Goal: Information Seeking & Learning: Learn about a topic

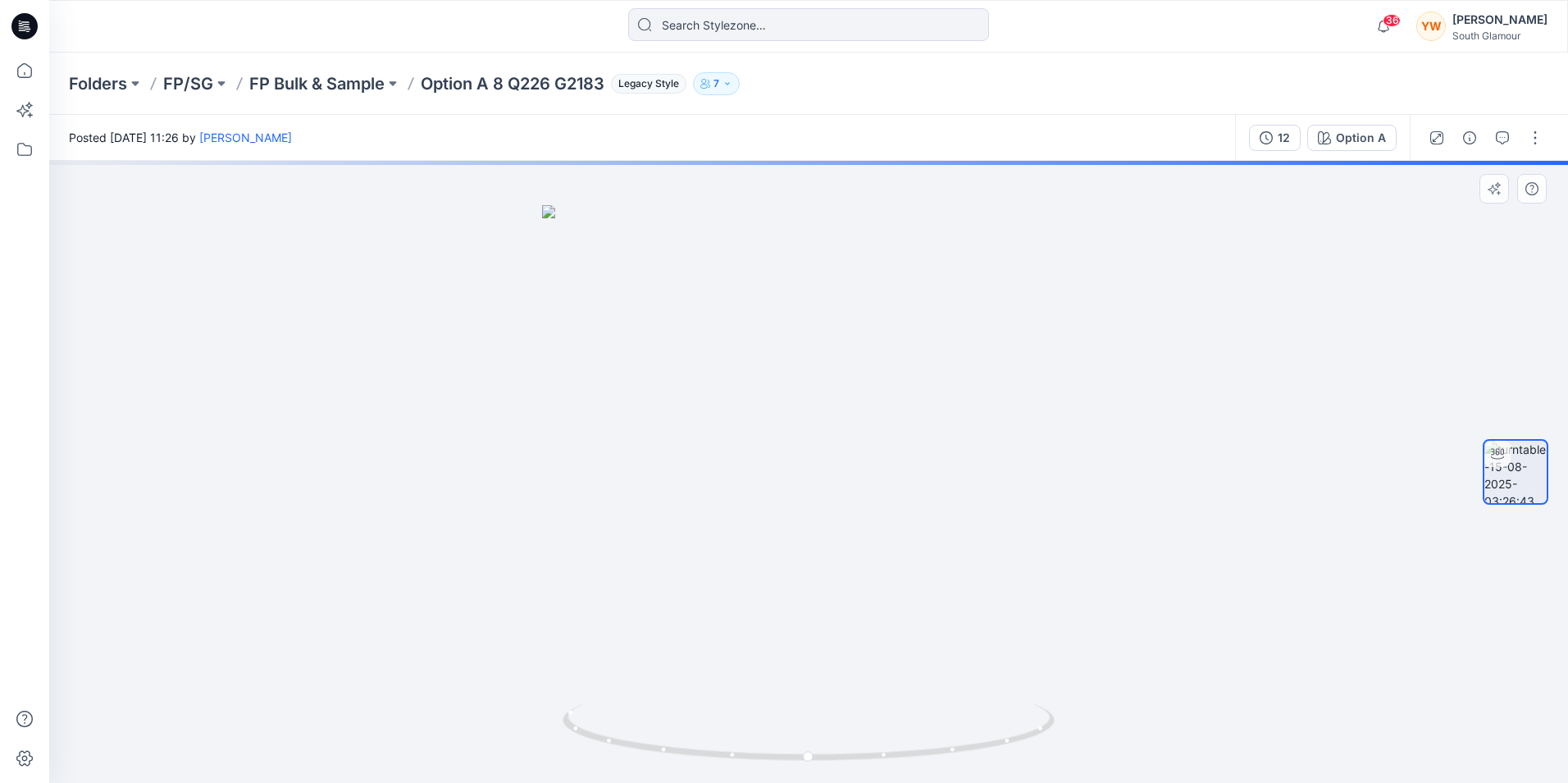
click at [626, 249] on div at bounding box center [809, 471] width 1519 height 622
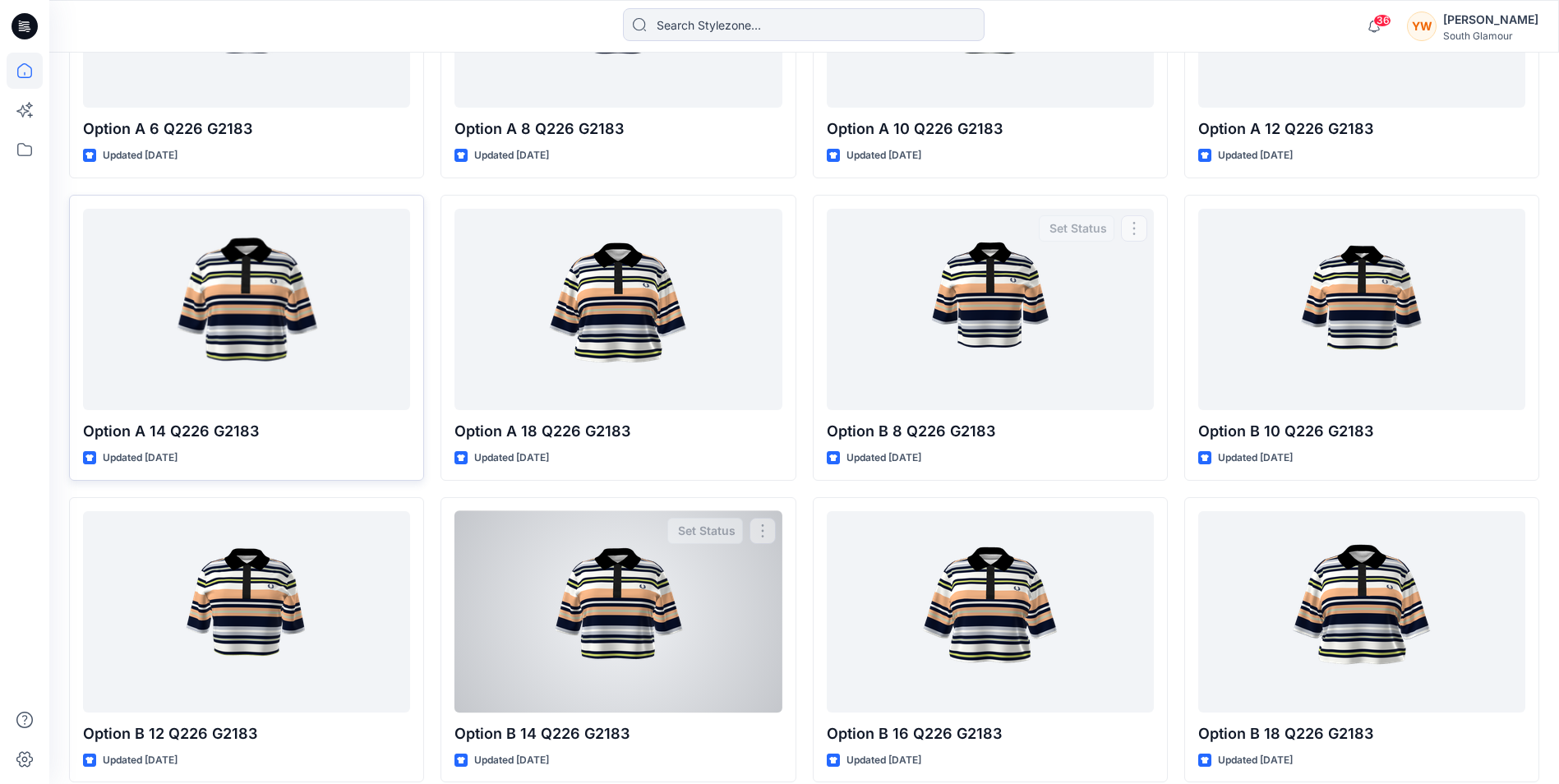
scroll to position [1890, 0]
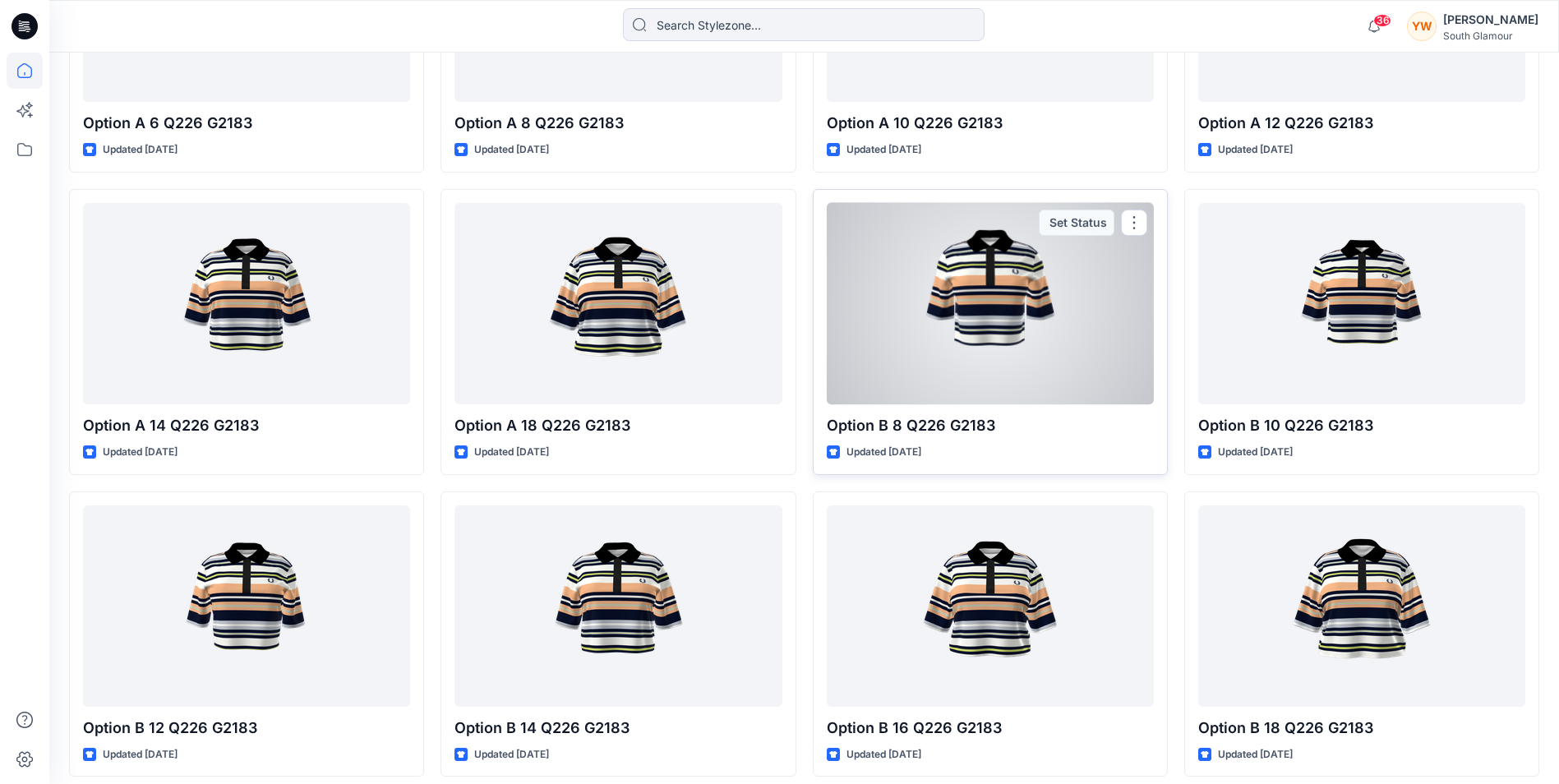
click at [1033, 399] on div at bounding box center [990, 303] width 327 height 202
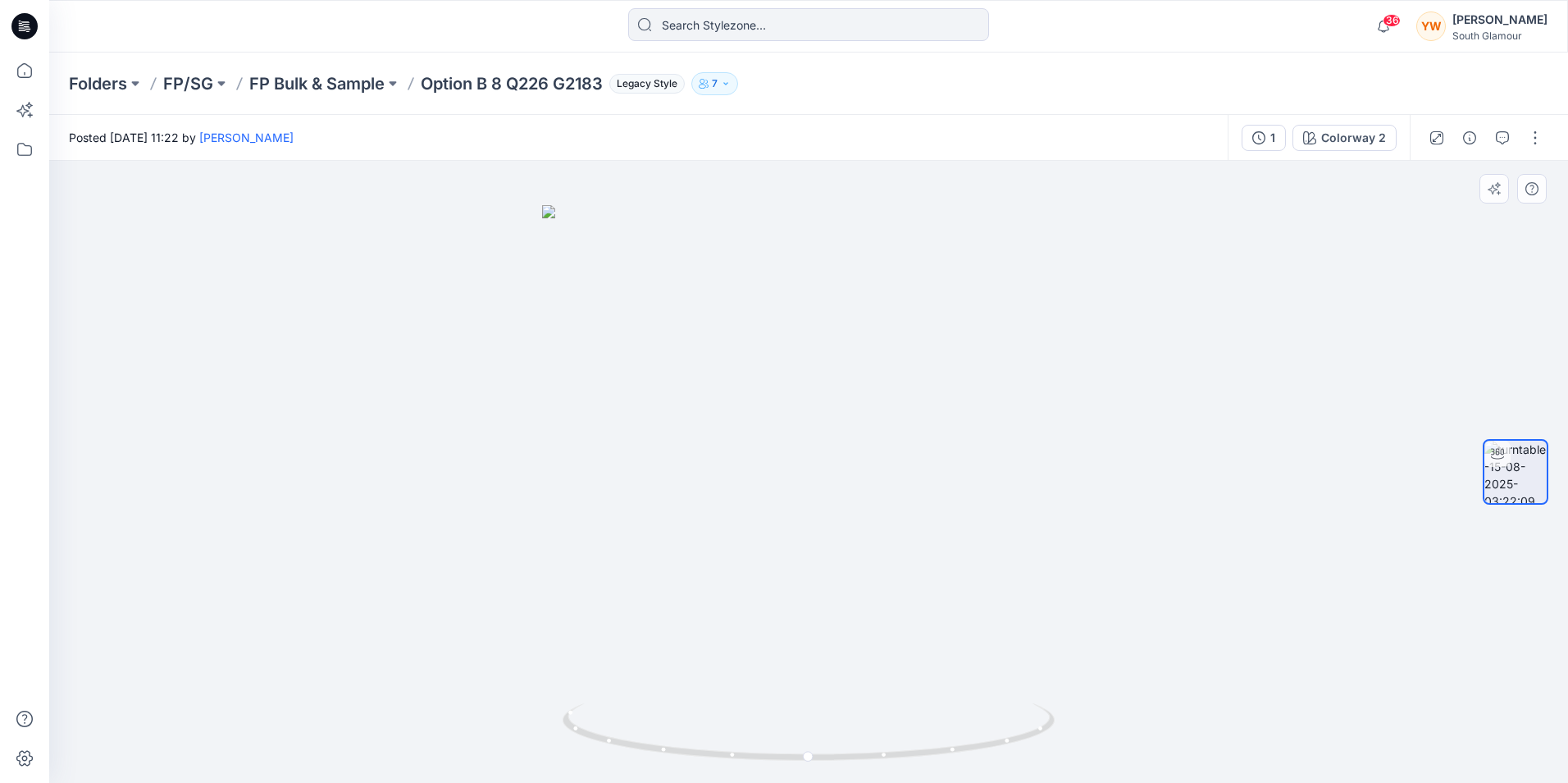
click at [1076, 346] on div at bounding box center [809, 471] width 1519 height 622
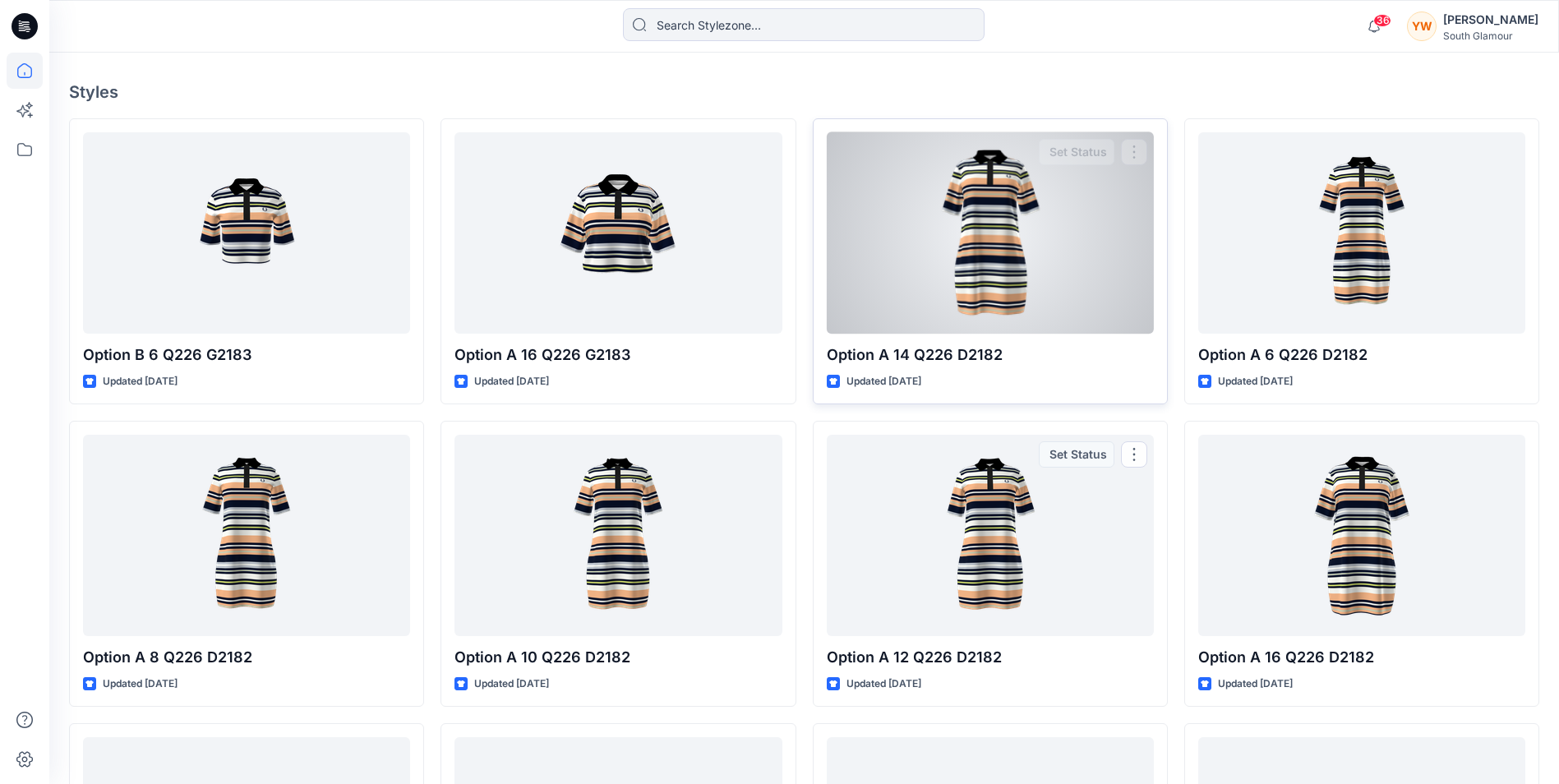
scroll to position [411, 0]
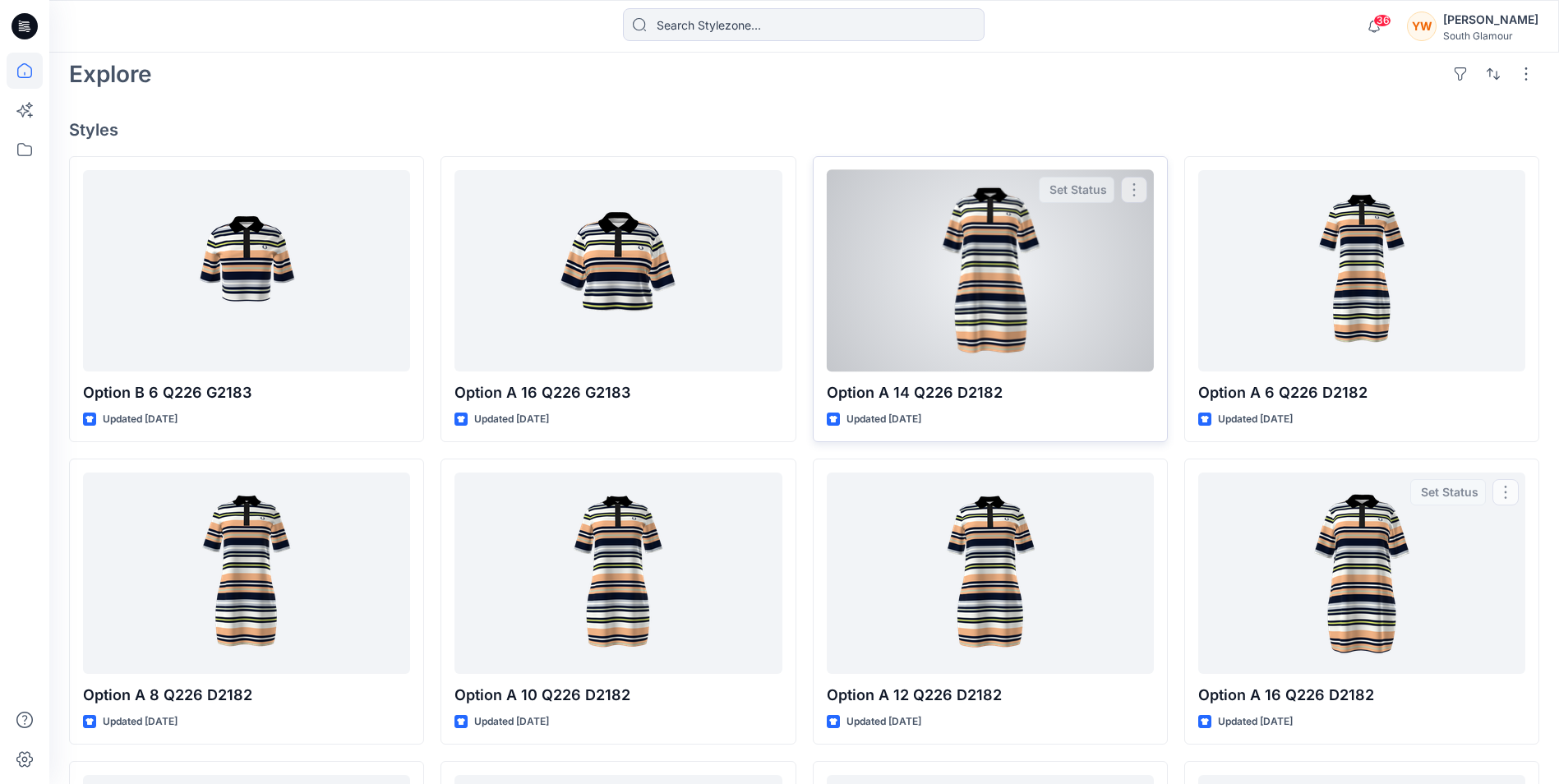
drag, startPoint x: 1295, startPoint y: 602, endPoint x: 953, endPoint y: 309, distance: 450.3
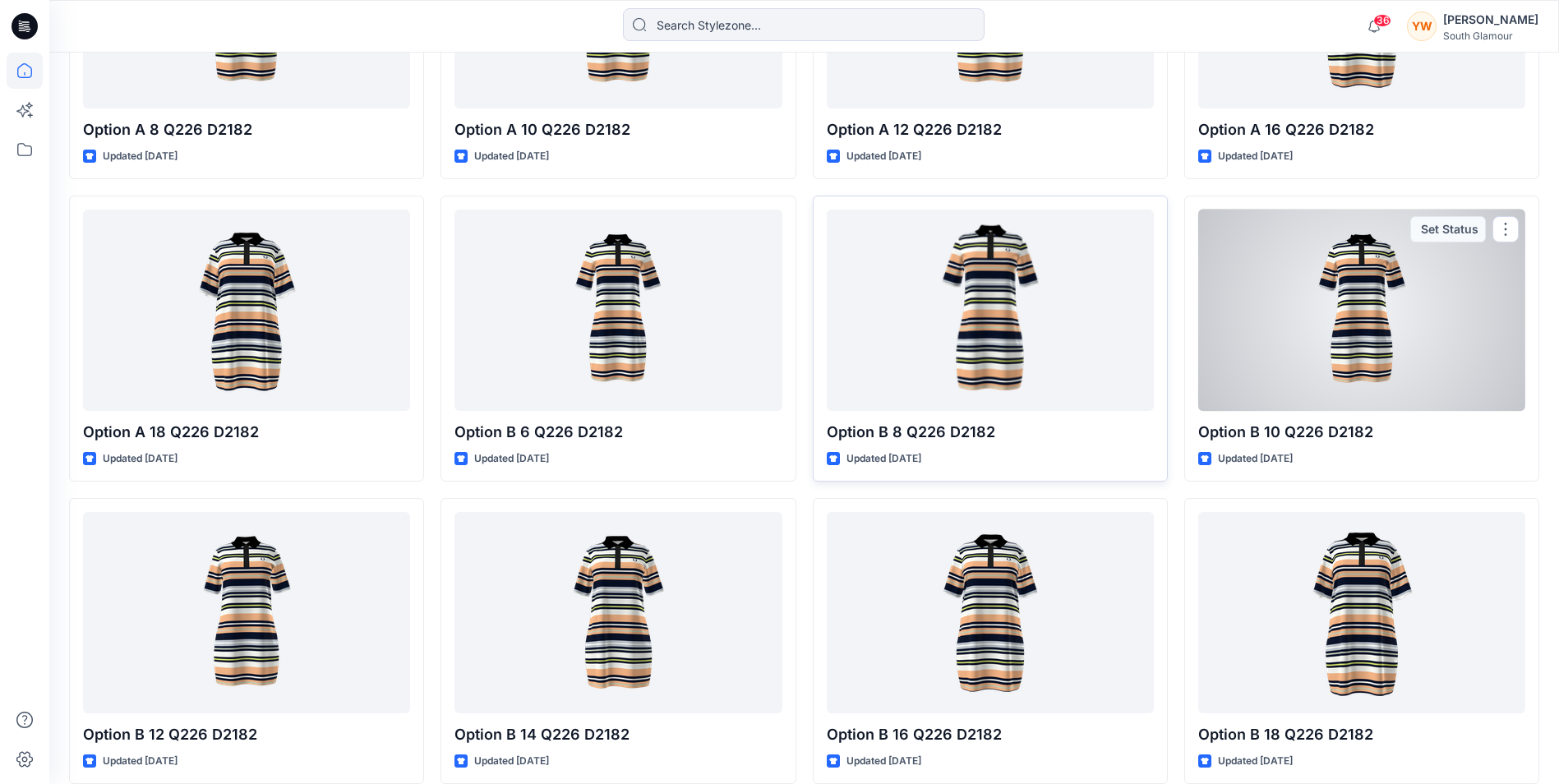
scroll to position [986, 0]
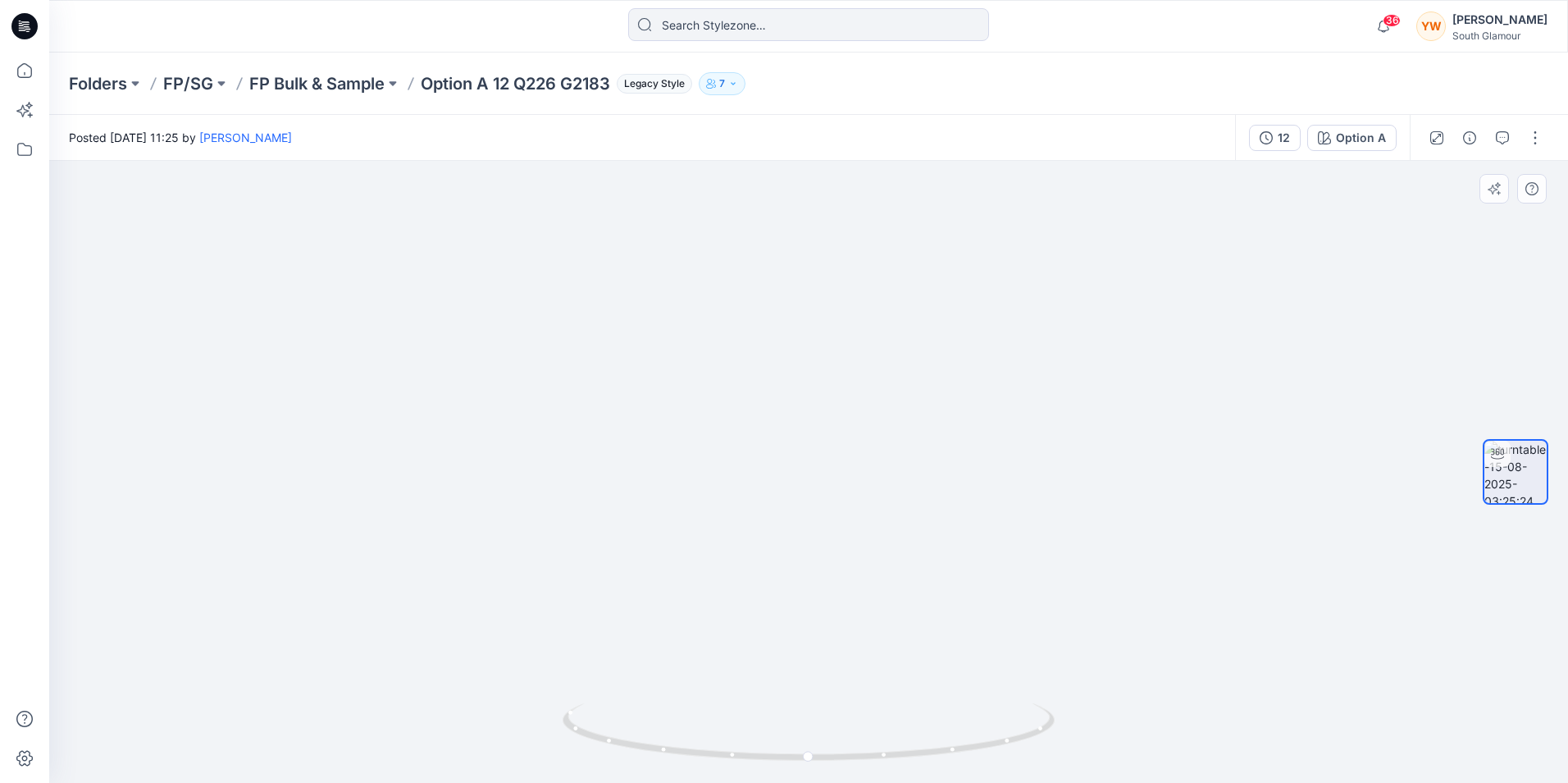
click at [883, 451] on div at bounding box center [809, 471] width 1519 height 622
click at [1145, 296] on div at bounding box center [809, 471] width 1519 height 622
click at [865, 121] on div "Posted [DATE] 13:10 by [PERSON_NAME]" at bounding box center [646, 137] width 1193 height 45
drag, startPoint x: 1048, startPoint y: 404, endPoint x: 857, endPoint y: 331, distance: 204.5
click at [1048, 404] on div at bounding box center [809, 471] width 1519 height 622
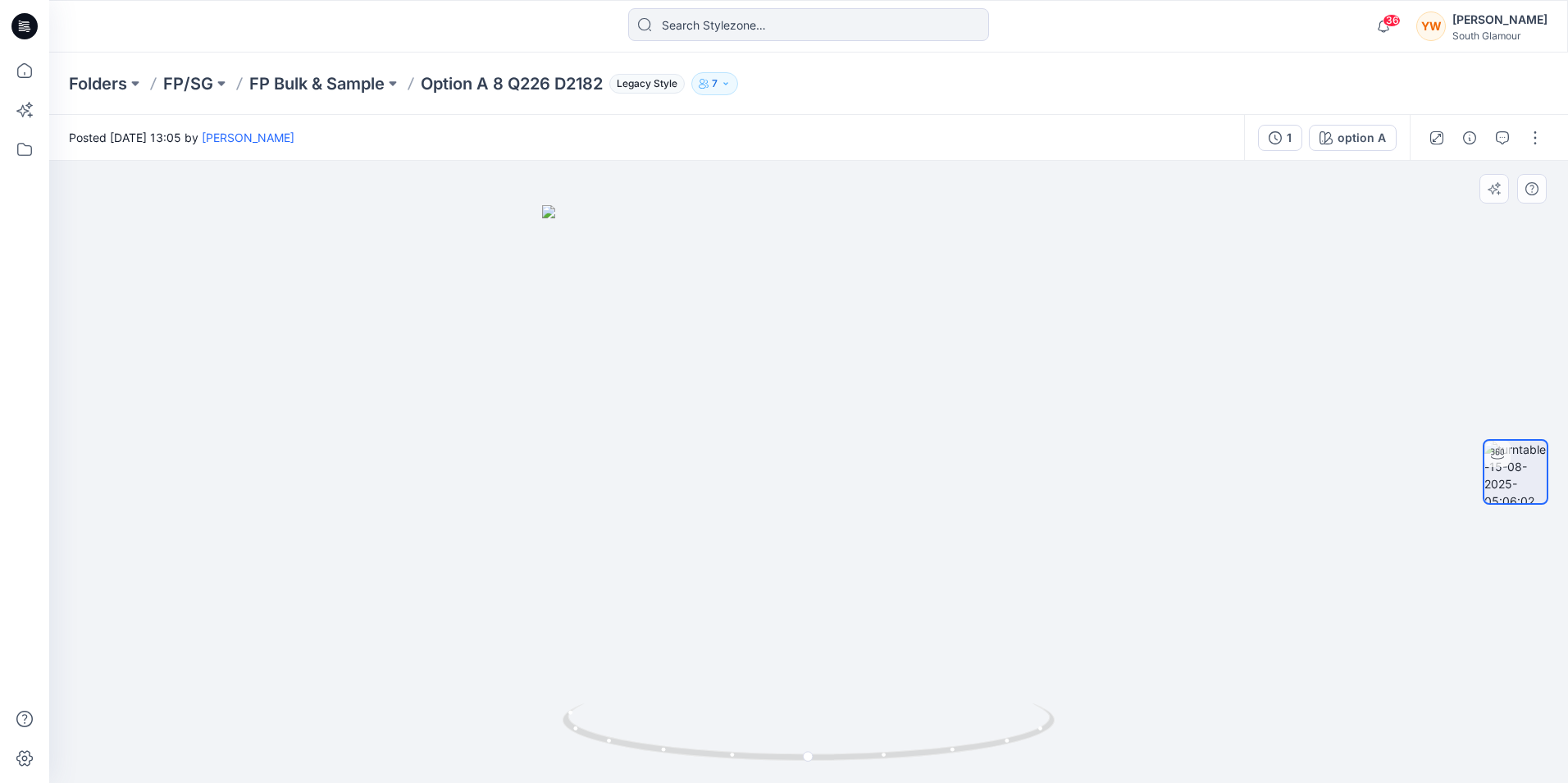
click at [1116, 275] on div at bounding box center [809, 471] width 1519 height 622
click at [1190, 227] on div at bounding box center [809, 471] width 1519 height 622
click at [1102, 266] on div at bounding box center [809, 471] width 1519 height 622
click at [1296, 412] on div at bounding box center [809, 471] width 1519 height 622
click at [1249, 485] on div at bounding box center [809, 471] width 1519 height 622
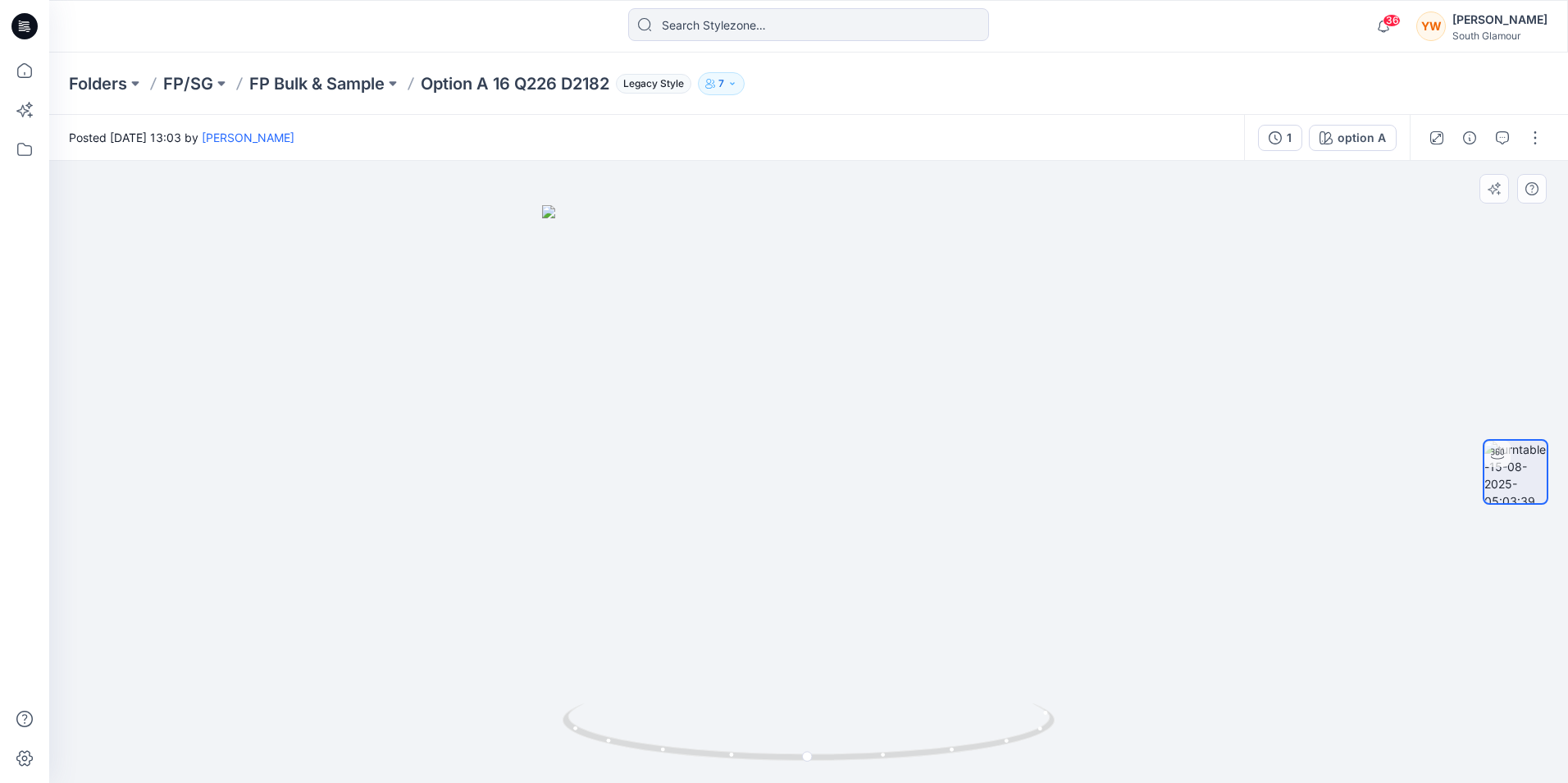
drag, startPoint x: 1248, startPoint y: 328, endPoint x: 1265, endPoint y: 327, distance: 17.0
click at [1266, 326] on div at bounding box center [809, 471] width 1519 height 622
drag, startPoint x: 1297, startPoint y: 367, endPoint x: 1161, endPoint y: 287, distance: 157.8
click at [1297, 367] on div at bounding box center [809, 471] width 1519 height 622
drag, startPoint x: 1066, startPoint y: 332, endPoint x: 924, endPoint y: 238, distance: 170.3
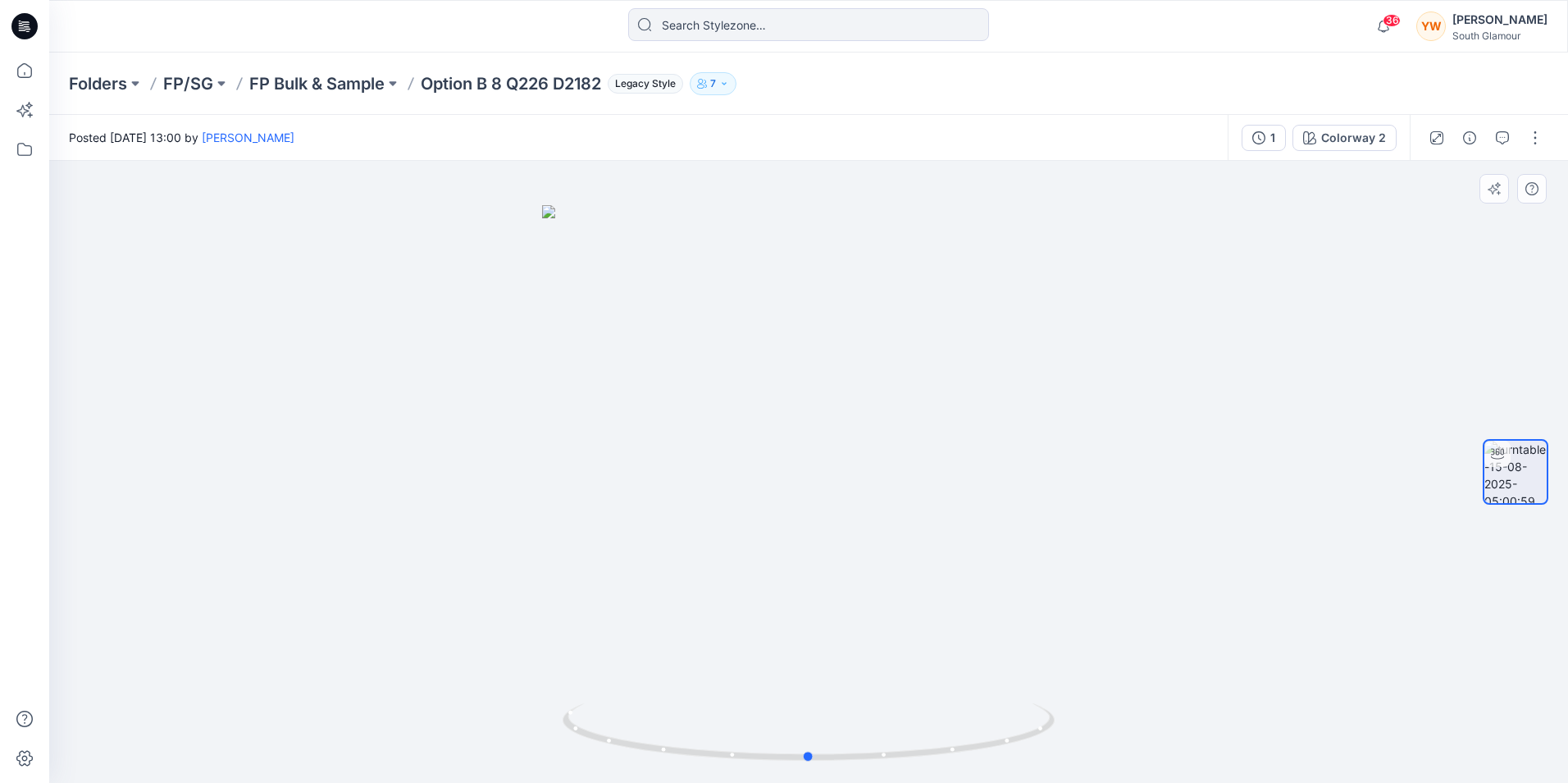
click at [1066, 333] on div at bounding box center [809, 471] width 1519 height 622
click at [961, 489] on div at bounding box center [809, 471] width 1519 height 622
click at [1113, 406] on div at bounding box center [809, 471] width 1519 height 622
click at [1109, 300] on div at bounding box center [809, 471] width 1519 height 622
